Goal: Find specific page/section: Find specific page/section

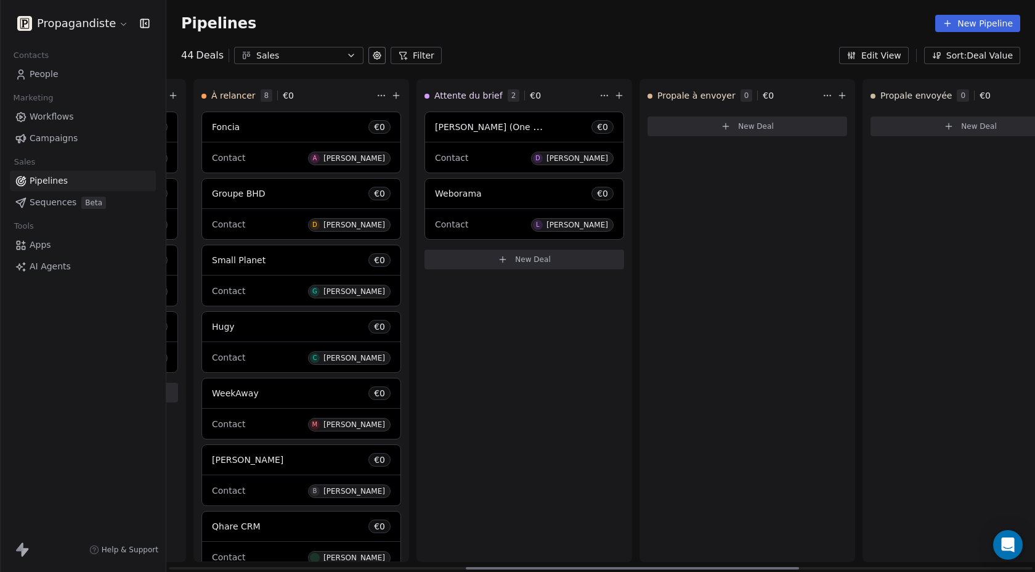
scroll to position [0, 491]
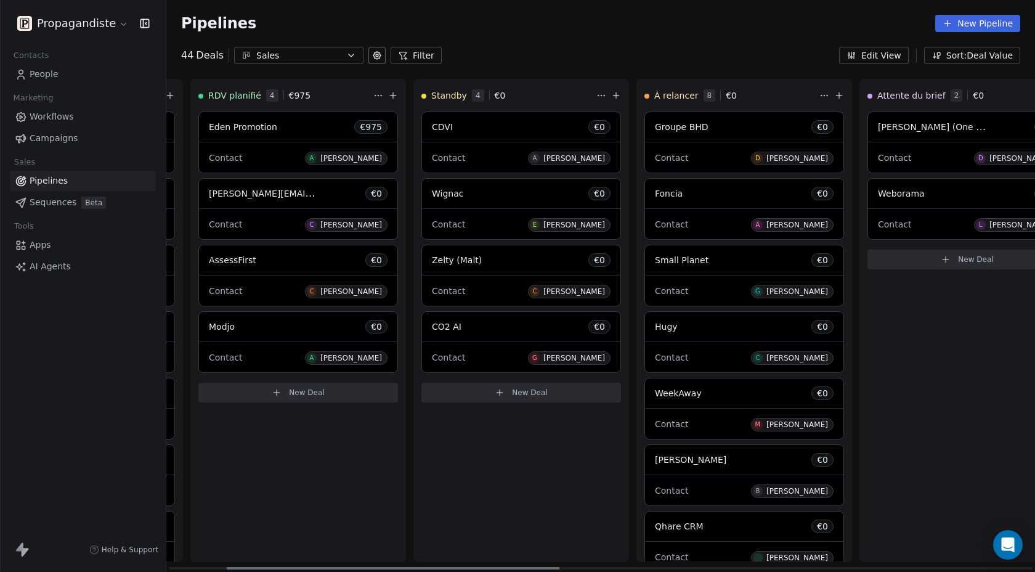
scroll to position [0, 276]
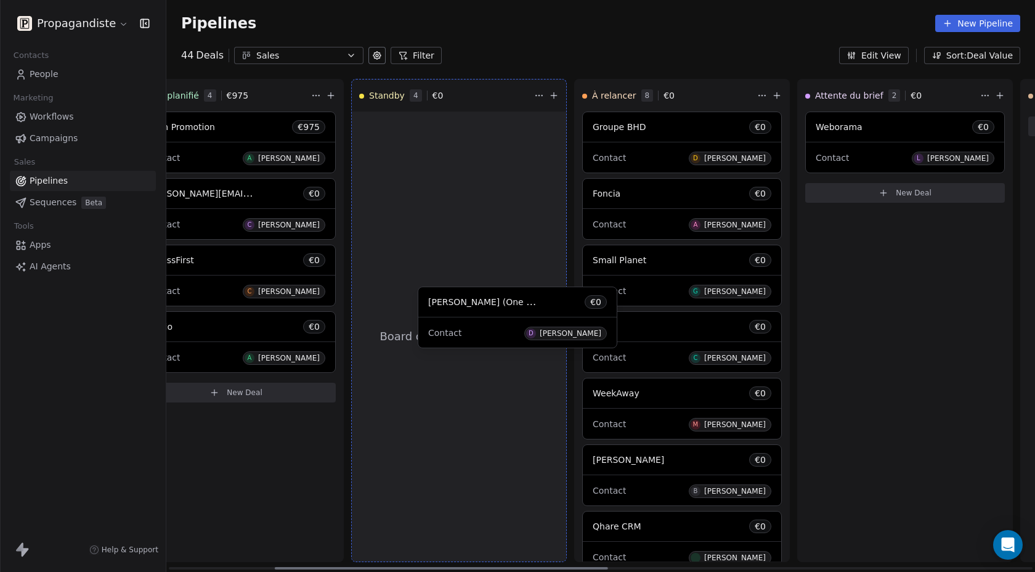
drag, startPoint x: 859, startPoint y: 147, endPoint x: 471, endPoint y: 322, distance: 425.9
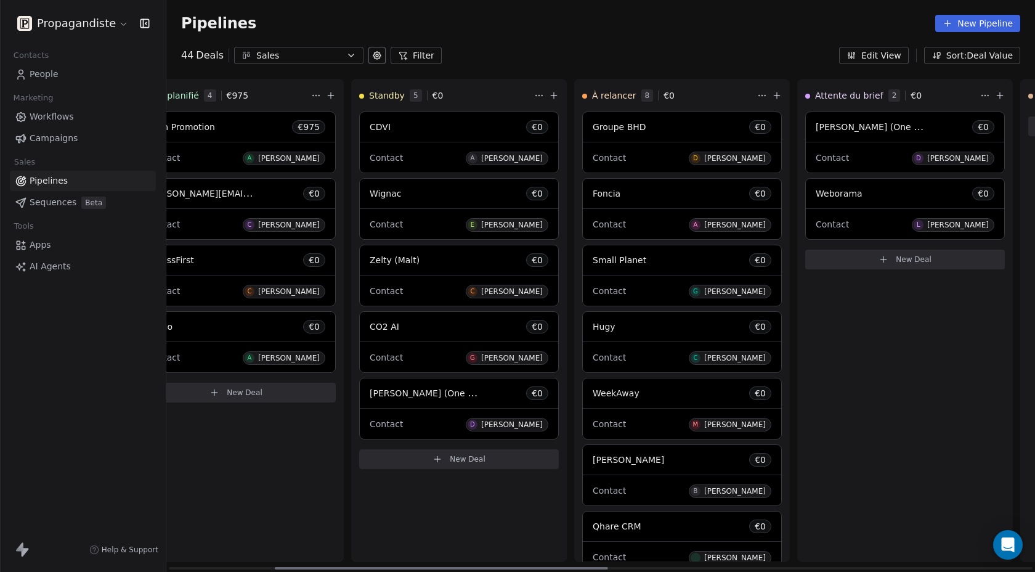
click at [427, 325] on div "CO2 AI € 0" at bounding box center [459, 327] width 198 height 30
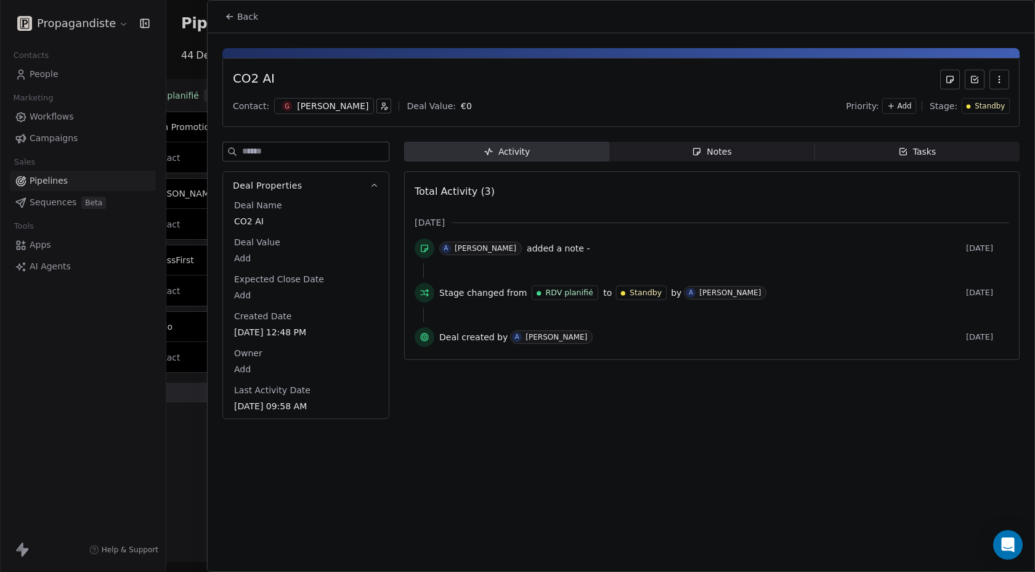
click at [659, 159] on span "Notes Notes" at bounding box center [712, 152] width 205 height 20
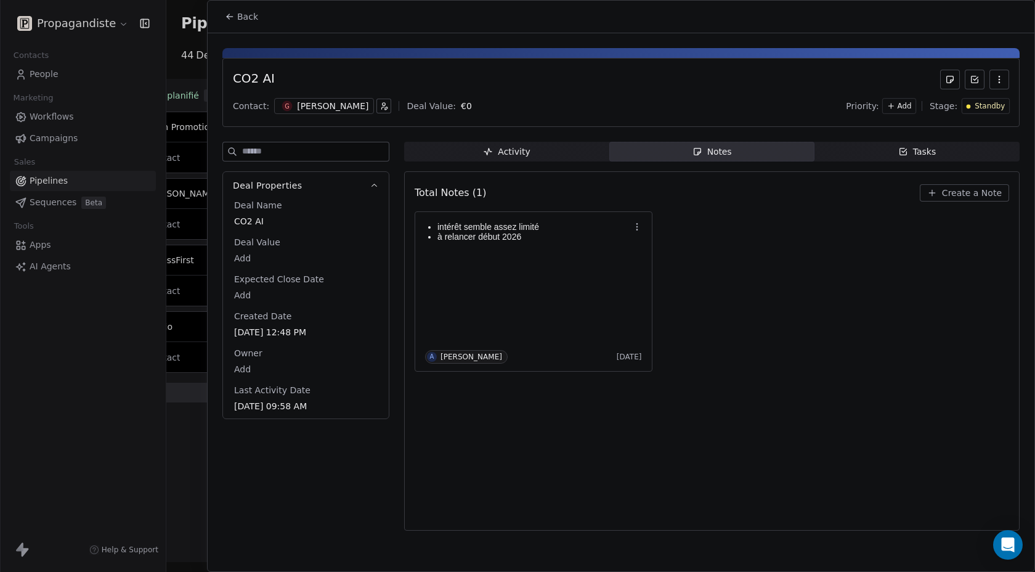
click at [182, 457] on div at bounding box center [517, 286] width 1035 height 572
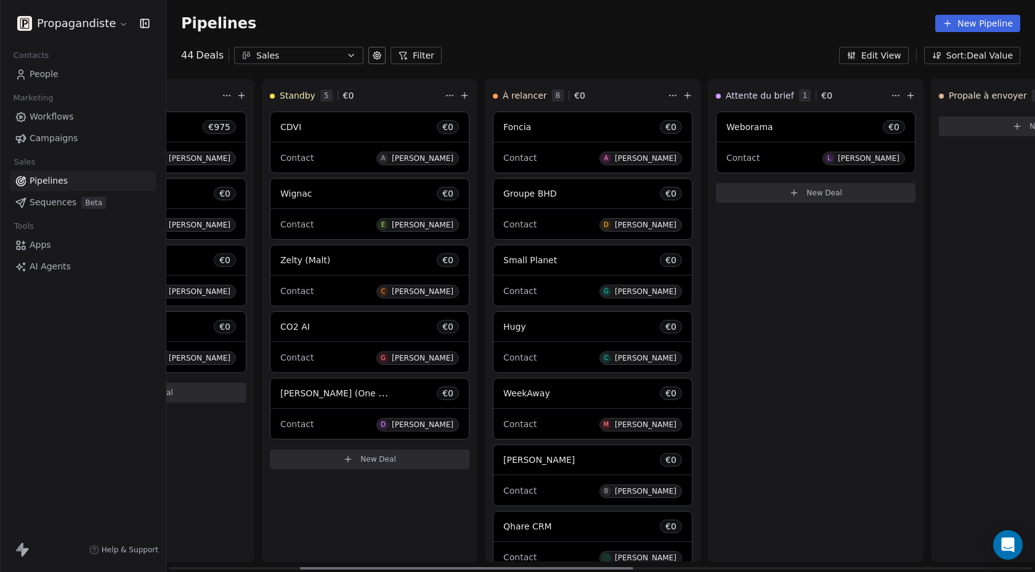
scroll to position [0, 407]
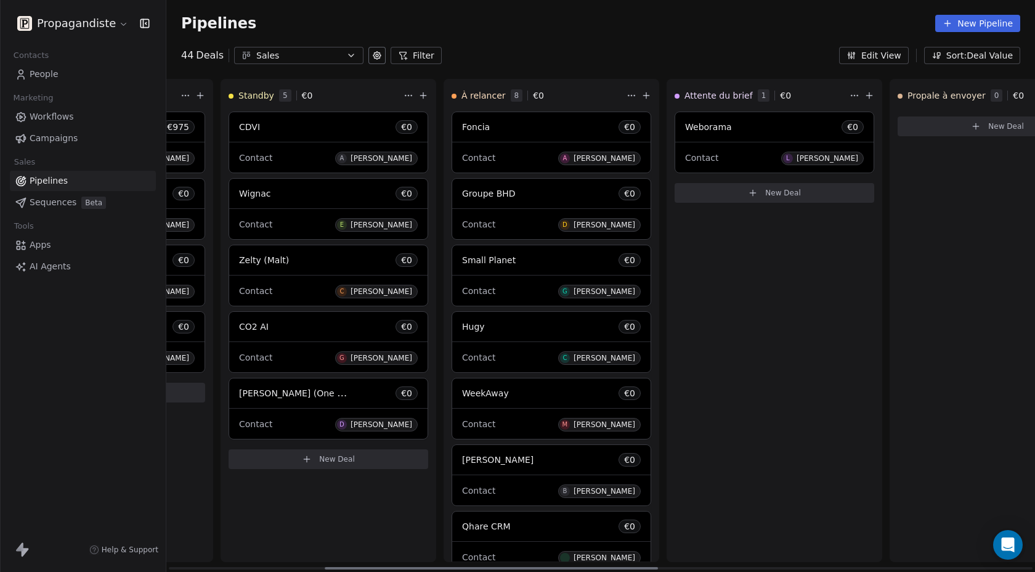
click at [730, 153] on div "Contact L Loïc Eoche-Duval" at bounding box center [774, 157] width 179 height 20
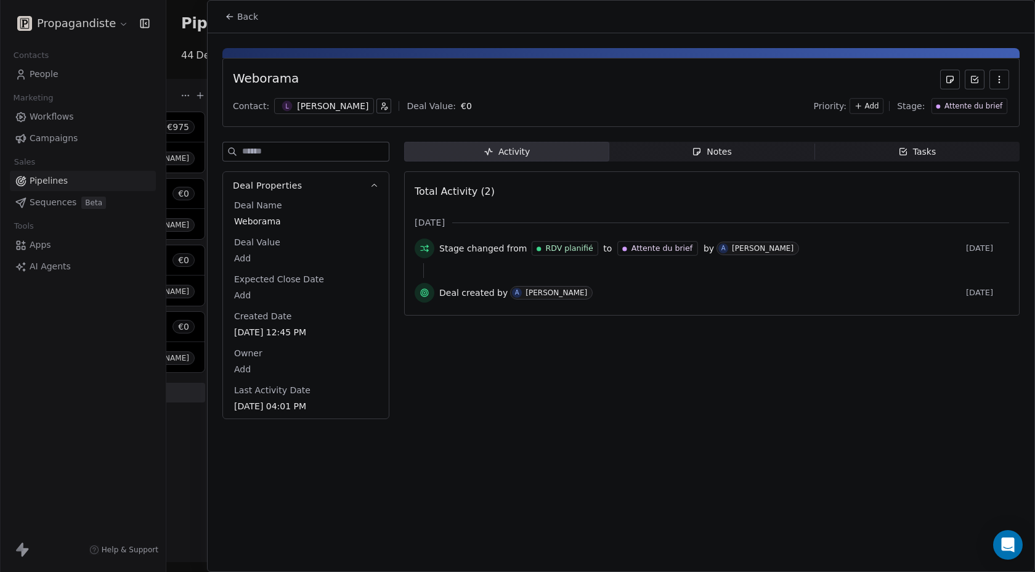
click at [655, 162] on div "Activity Activity Notes Notes Tasks Tasks Total Activity (2) sept. 2025 Stage c…" at bounding box center [712, 284] width 616 height 285
click at [693, 143] on span "Notes Notes" at bounding box center [712, 152] width 205 height 20
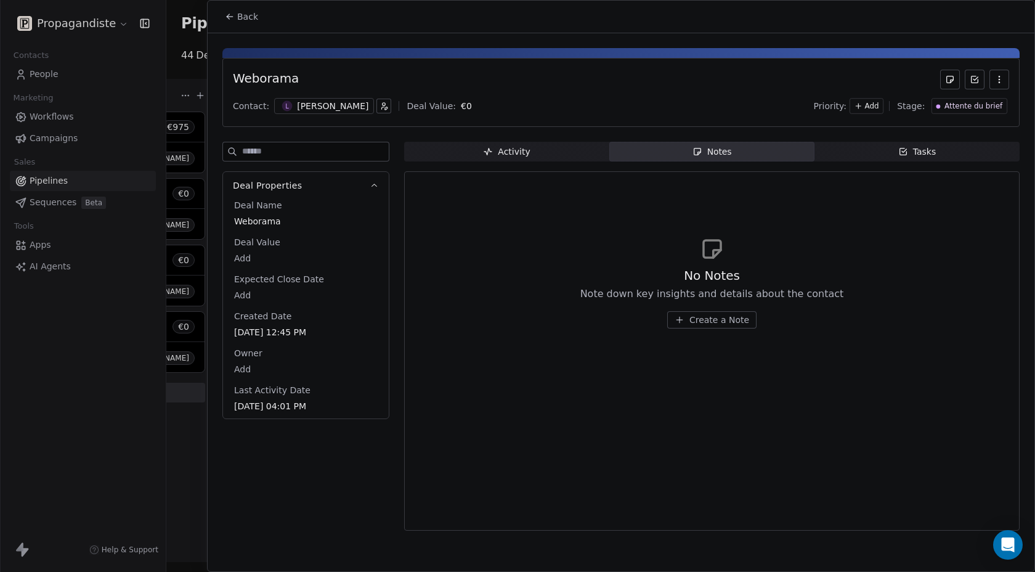
click at [176, 47] on div at bounding box center [517, 286] width 1035 height 572
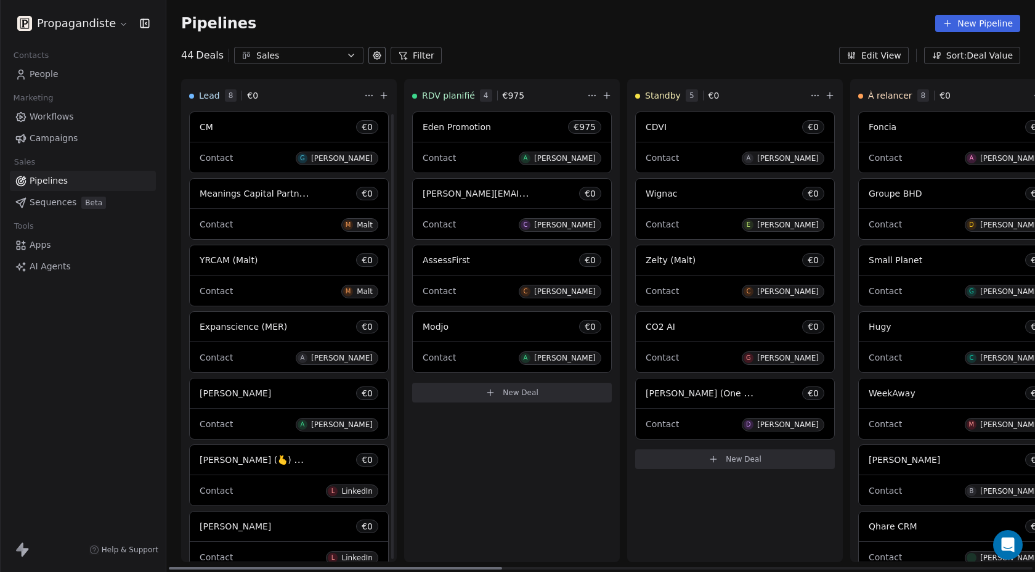
scroll to position [120, 0]
